Goal: Find specific page/section: Find specific page/section

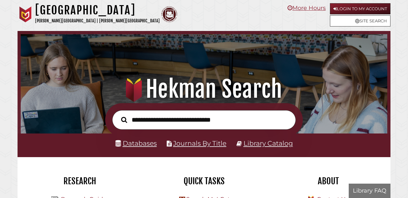
scroll to position [121, 364]
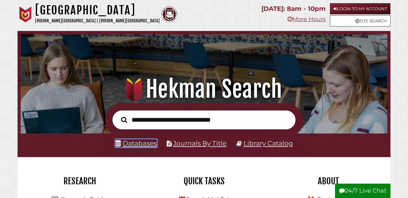
click at [132, 143] on link "Databases" at bounding box center [135, 143] width 41 height 8
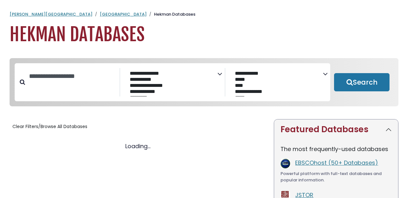
select select "Database Subject Filter"
select select "Database Vendors Filter"
select select "Database Subject Filter"
select select "Database Vendors Filter"
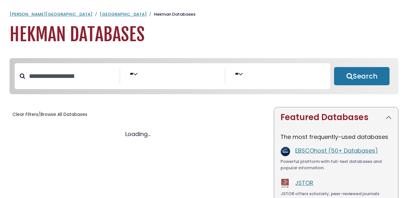
select select "Database Subject Filter"
select select "Database Vendors Filter"
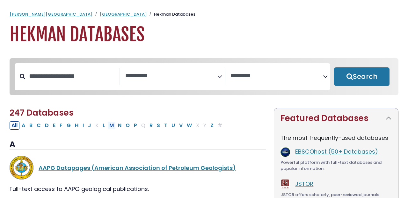
click at [108, 127] on button "M" at bounding box center [111, 125] width 8 height 8
select select "Database Subject Filter"
select select "Database Vendors Filter"
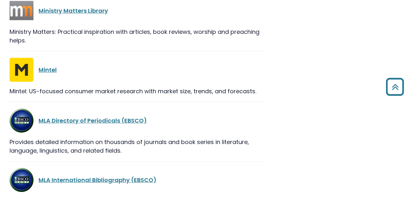
scroll to position [580, 0]
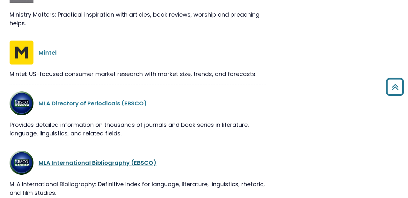
click at [59, 164] on link "MLA International Bibliography (EBSCO)" at bounding box center [98, 163] width 118 height 8
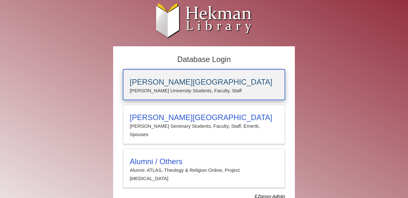
click at [150, 86] on h3 "Calvin University" at bounding box center [204, 82] width 149 height 9
